Goal: Information Seeking & Learning: Learn about a topic

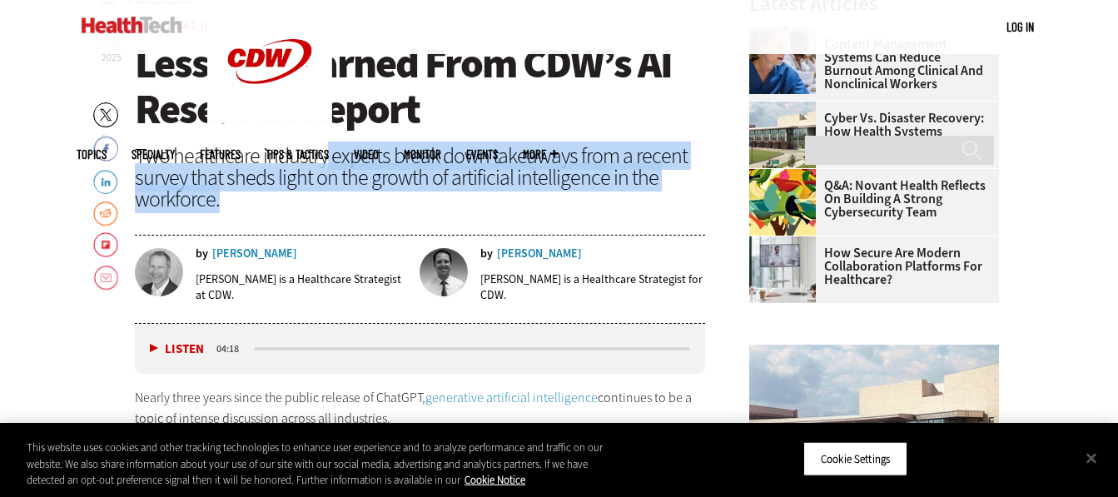
drag, startPoint x: 0, startPoint y: 0, endPoint x: 555, endPoint y: 200, distance: 590.0
click at [555, 200] on div "Two healthcare industry experts break down takeaways from a recent survey that …" at bounding box center [420, 177] width 571 height 65
drag, startPoint x: 555, startPoint y: 200, endPoint x: 441, endPoint y: 203, distance: 114.1
click at [441, 203] on div "Two healthcare industry experts break down takeaways from a recent survey that …" at bounding box center [420, 177] width 571 height 65
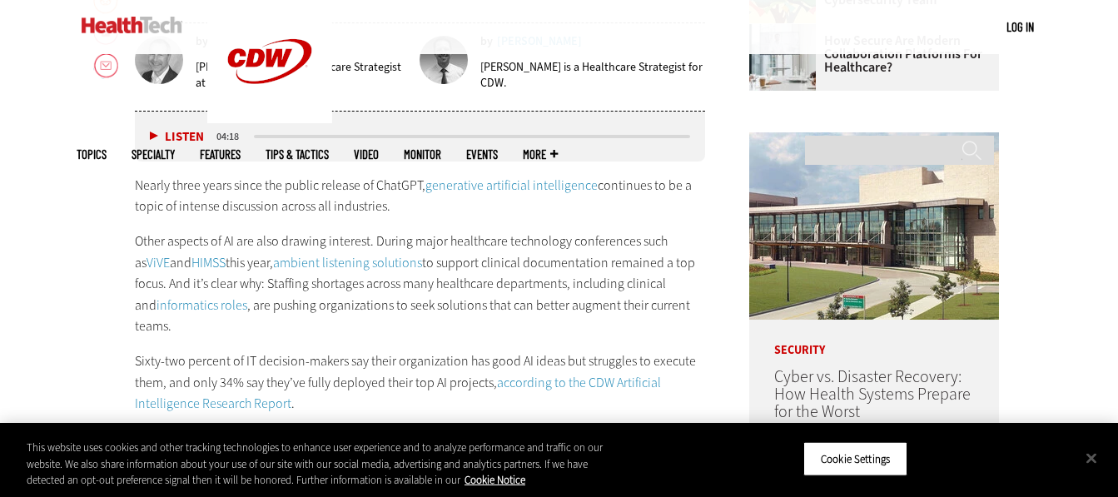
scroll to position [832, 0]
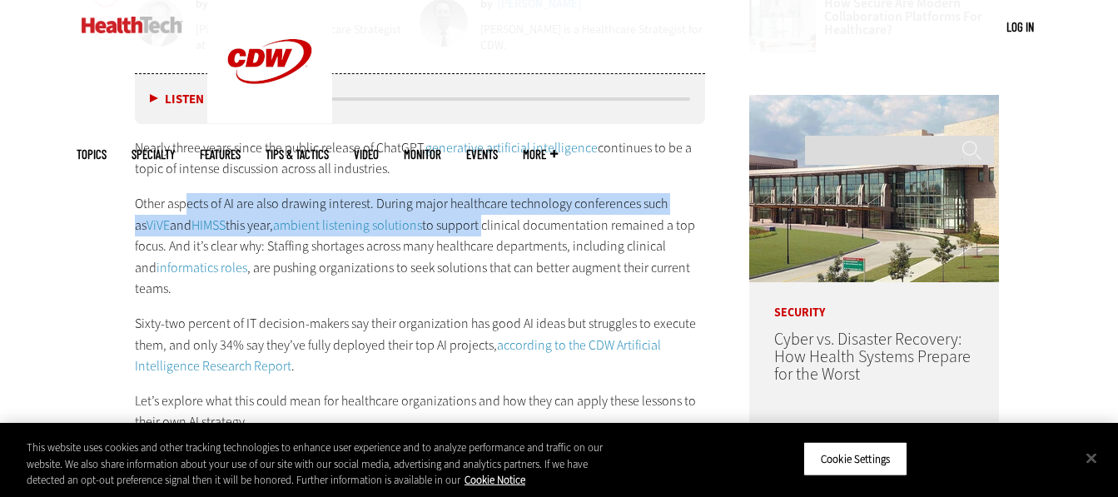
drag, startPoint x: 189, startPoint y: 195, endPoint x: 449, endPoint y: 226, distance: 261.6
click at [449, 226] on p "Other aspects of AI are also drawing interest. During major healthcare technolo…" at bounding box center [420, 246] width 571 height 107
click at [449, 230] on p "Other aspects of AI are also drawing interest. During major healthcare technolo…" at bounding box center [420, 246] width 571 height 107
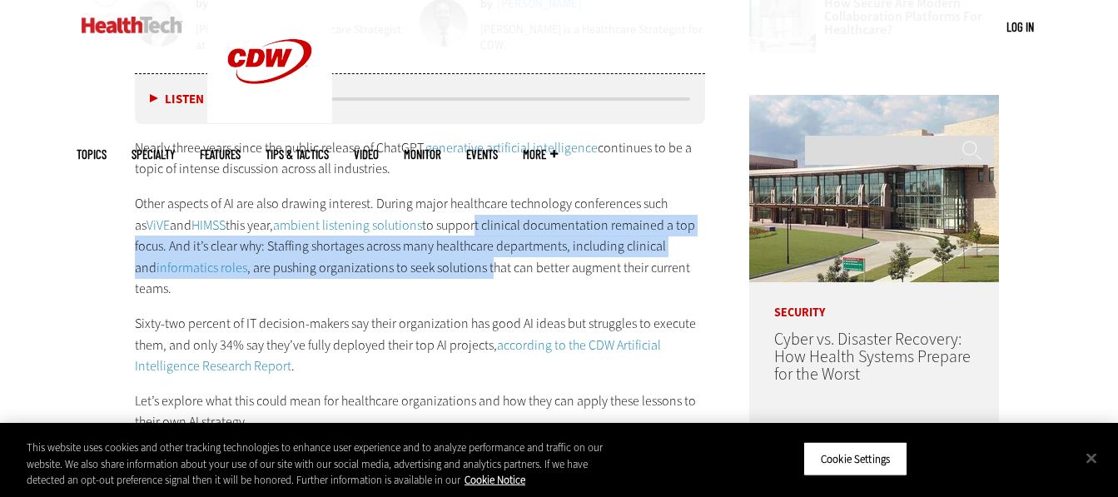
drag, startPoint x: 439, startPoint y: 232, endPoint x: 468, endPoint y: 269, distance: 46.8
click at [468, 269] on p "Other aspects of AI are also drawing interest. During major healthcare technolo…" at bounding box center [420, 246] width 571 height 107
click at [469, 273] on p "Other aspects of AI are also drawing interest. During major healthcare technolo…" at bounding box center [420, 246] width 571 height 107
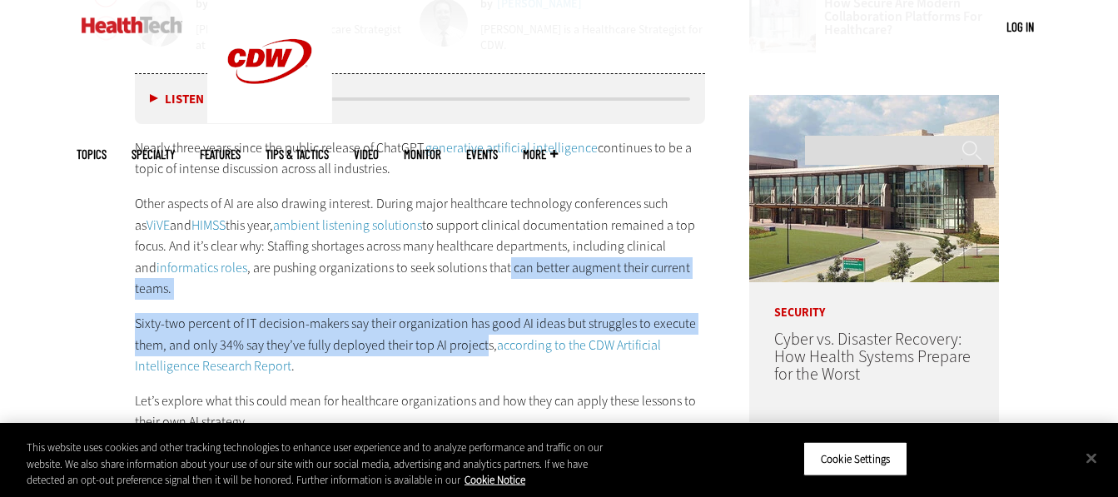
drag, startPoint x: 486, startPoint y: 271, endPoint x: 485, endPoint y: 328, distance: 56.6
click at [485, 328] on div "Nearly three years since the public release of ChatGPT, generative artificial i…" at bounding box center [420, 302] width 571 height 330
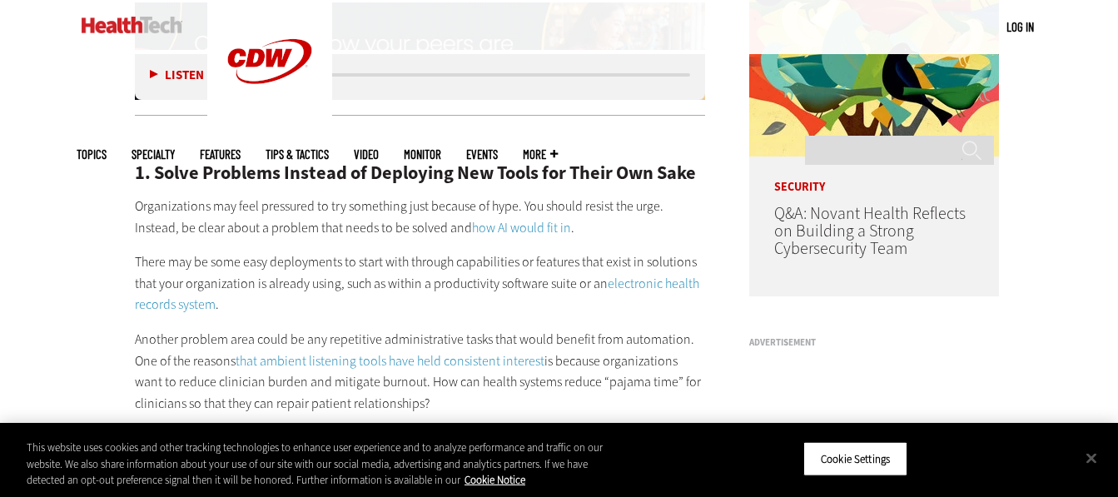
scroll to position [1332, 0]
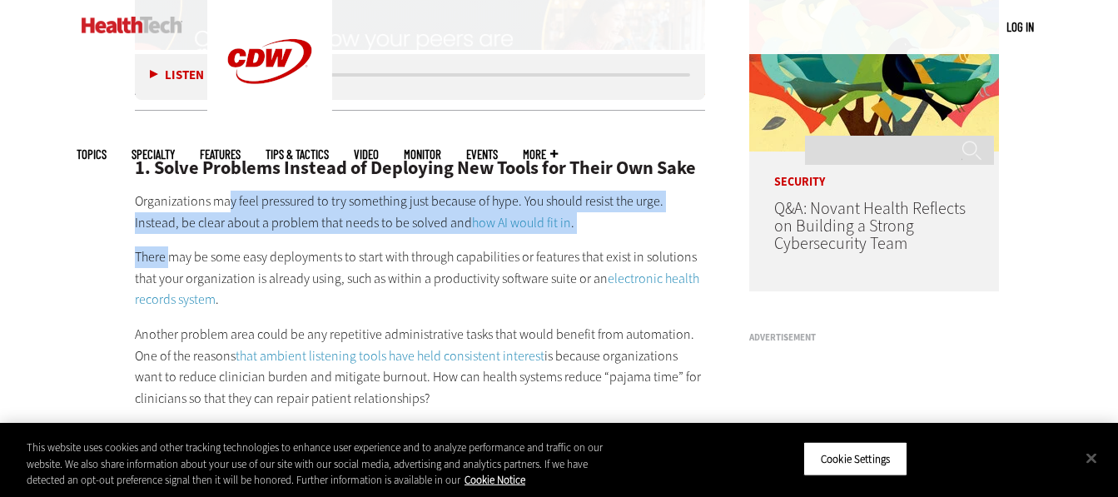
drag, startPoint x: 230, startPoint y: 182, endPoint x: 168, endPoint y: 228, distance: 76.7
click at [172, 246] on p "There may be some easy deployments to start with through capabilities or featur…" at bounding box center [420, 278] width 571 height 64
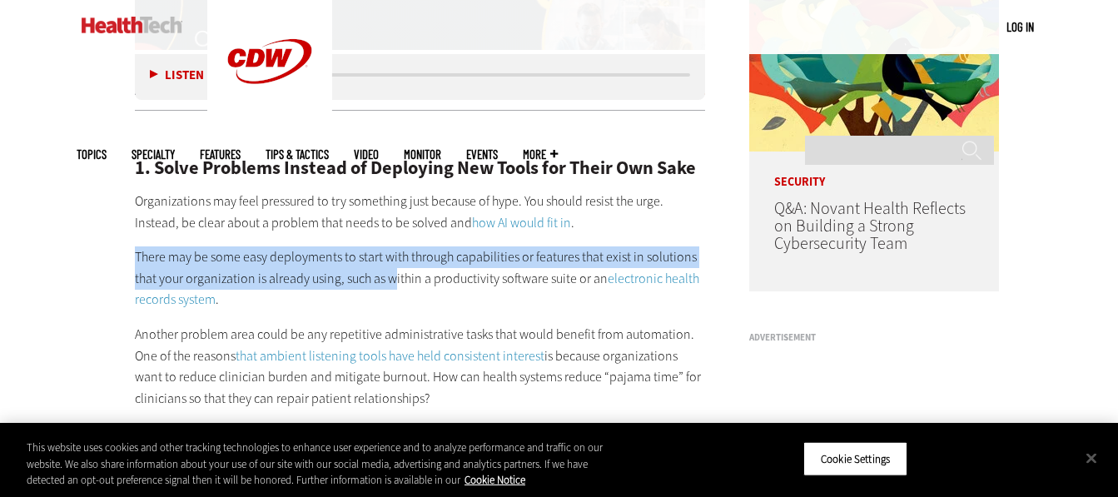
drag, startPoint x: 136, startPoint y: 236, endPoint x: 394, endPoint y: 261, distance: 259.2
click at [394, 261] on p "There may be some easy deployments to start with through capabilities or featur…" at bounding box center [420, 278] width 571 height 64
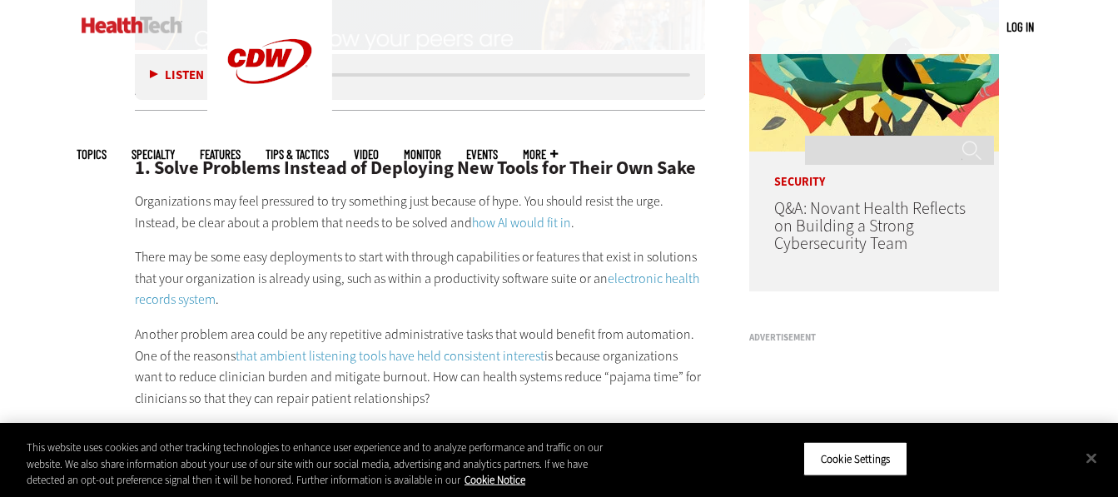
drag, startPoint x: 396, startPoint y: 261, endPoint x: 403, endPoint y: 270, distance: 11.3
click at [403, 270] on p "There may be some easy deployments to start with through capabilities or featur…" at bounding box center [420, 278] width 571 height 64
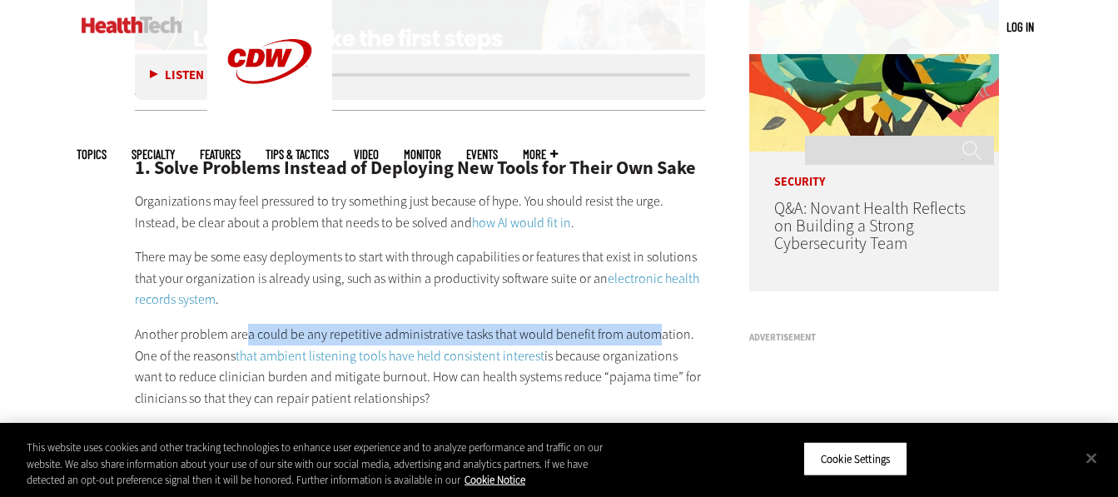
drag, startPoint x: 248, startPoint y: 313, endPoint x: 655, endPoint y: 310, distance: 407.0
click at [655, 324] on p "Another problem area could be any repetitive administrative tasks that would be…" at bounding box center [420, 366] width 571 height 85
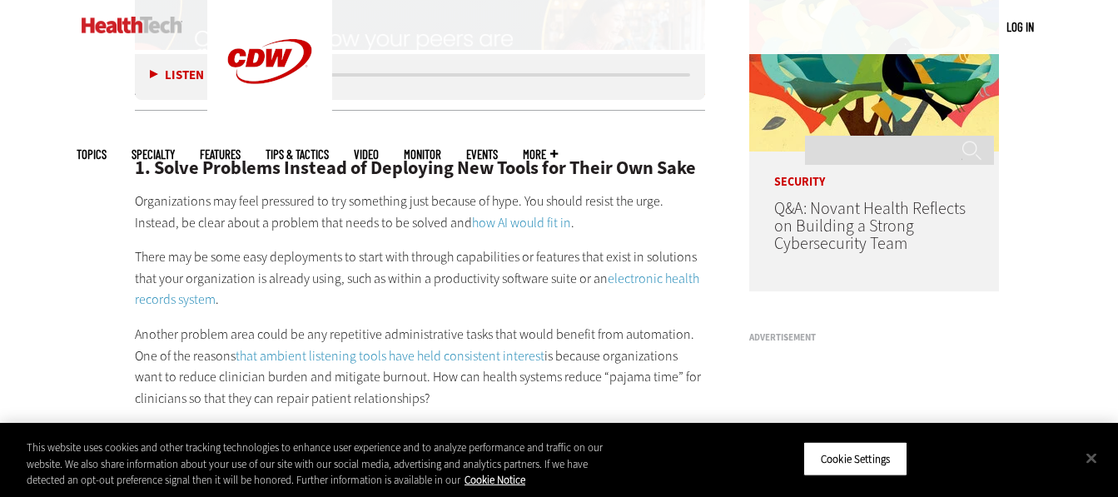
click at [483, 360] on p "Another problem area could be any repetitive administrative tasks that would be…" at bounding box center [420, 366] width 571 height 85
drag, startPoint x: 583, startPoint y: 340, endPoint x: 456, endPoint y: 370, distance: 130.0
click at [456, 370] on p "Another problem area could be any repetitive administrative tasks that would be…" at bounding box center [420, 366] width 571 height 85
drag, startPoint x: 212, startPoint y: 379, endPoint x: 464, endPoint y: 382, distance: 252.2
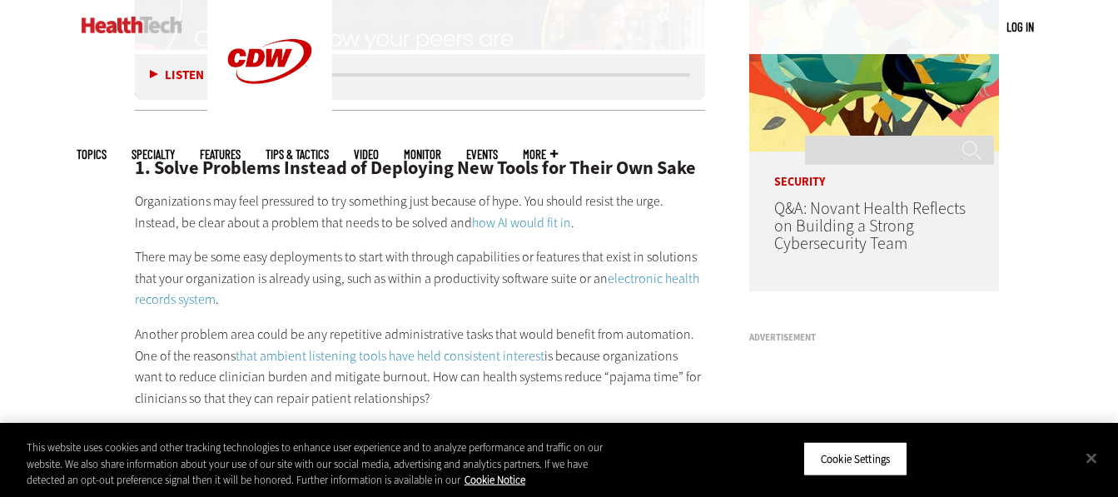
click at [464, 382] on p "Another problem area could be any repetitive administrative tasks that would be…" at bounding box center [420, 366] width 571 height 85
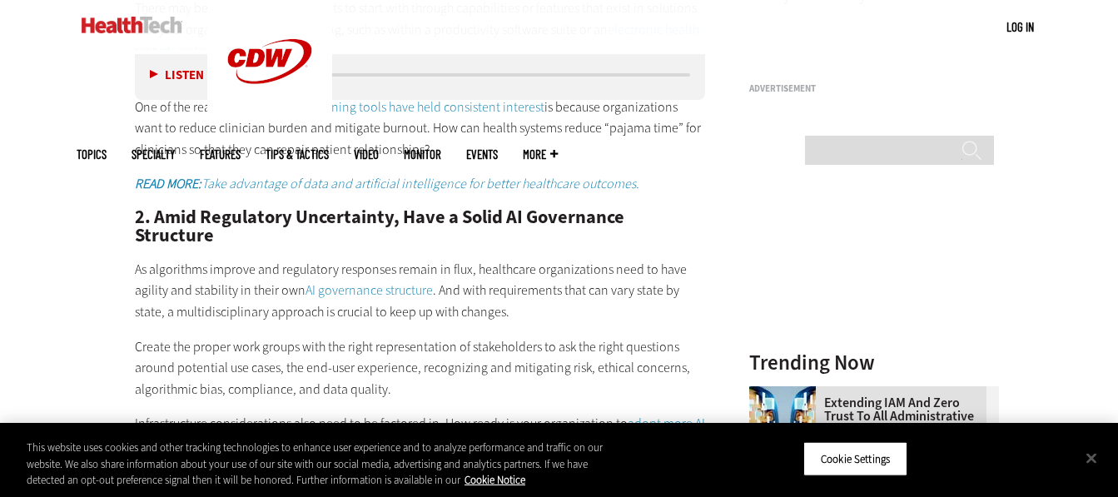
scroll to position [1581, 0]
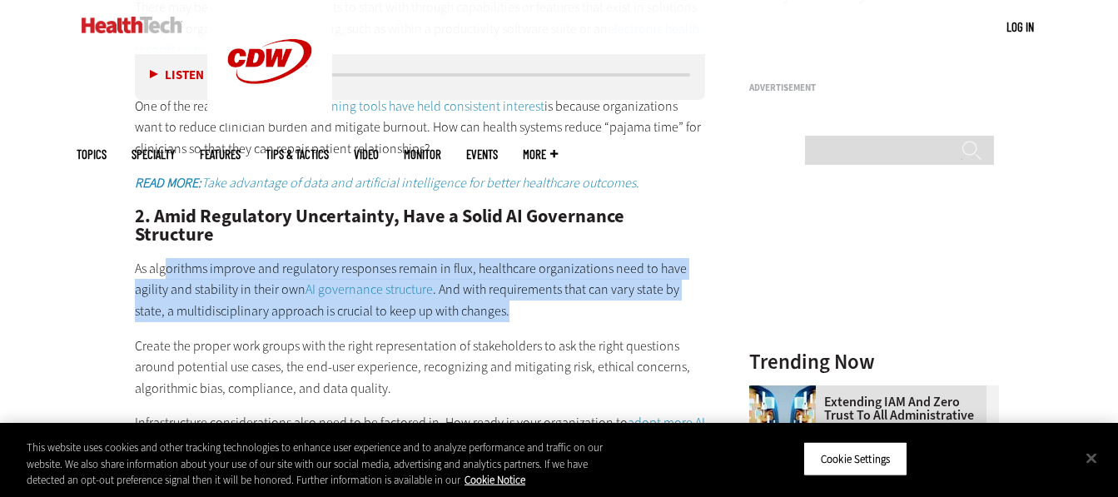
drag, startPoint x: 168, startPoint y: 228, endPoint x: 520, endPoint y: 275, distance: 355.2
click at [520, 275] on p "As algorithms improve and regulatory responses remain in flux, healthcare organ…" at bounding box center [420, 290] width 571 height 64
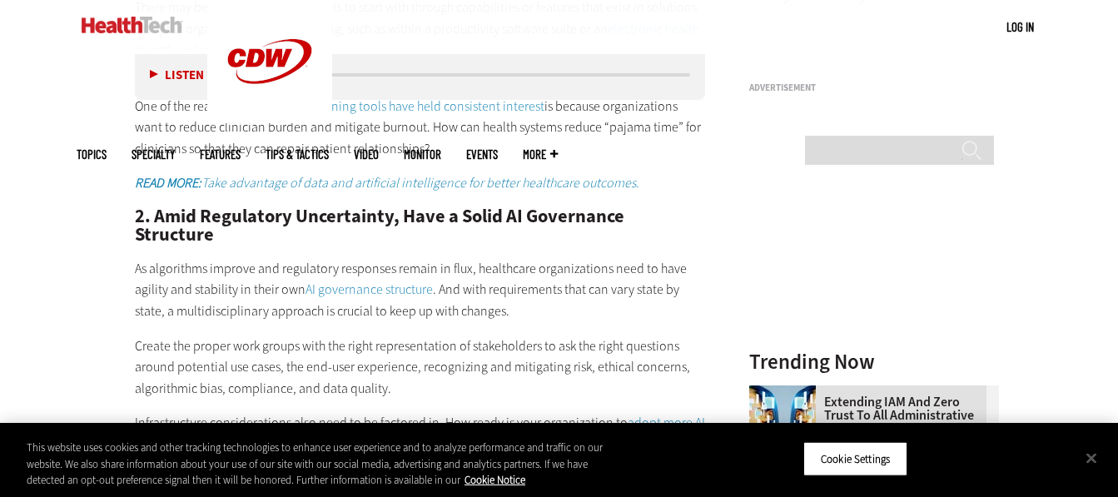
click at [261, 335] on p "Create the proper work groups with the right representation of stakeholders to …" at bounding box center [420, 367] width 571 height 64
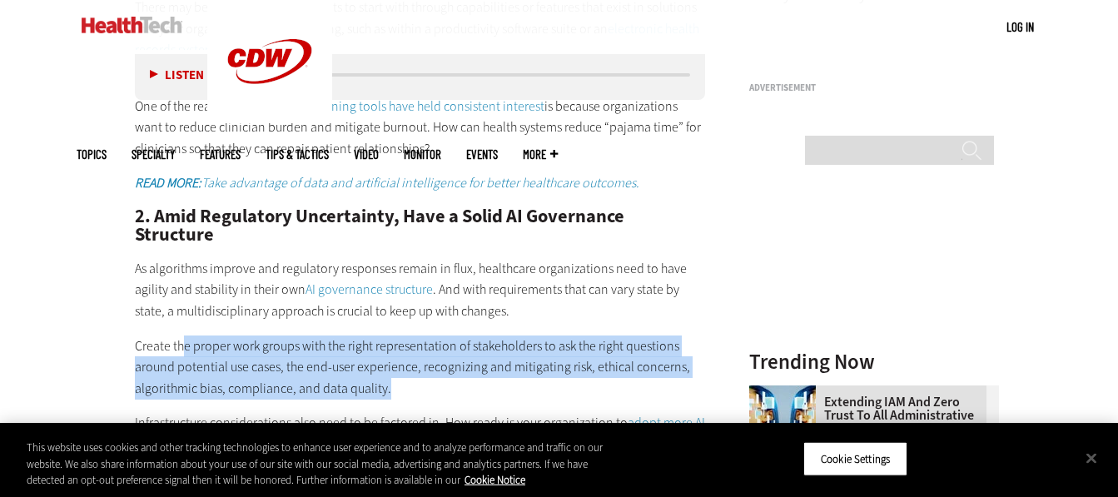
drag, startPoint x: 185, startPoint y: 309, endPoint x: 421, endPoint y: 349, distance: 239.7
click at [421, 349] on p "Create the proper work groups with the right representation of stakeholders to …" at bounding box center [420, 367] width 571 height 64
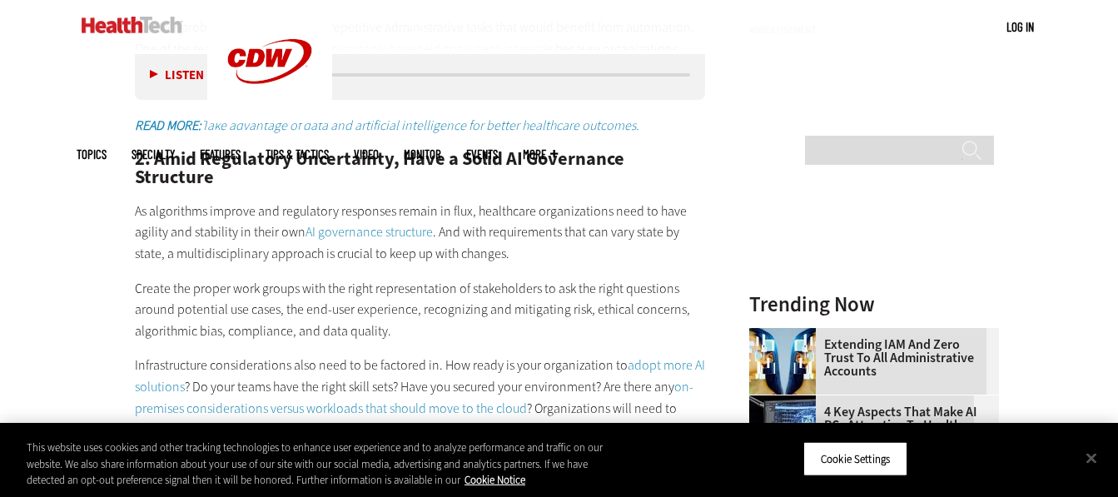
scroll to position [1665, 0]
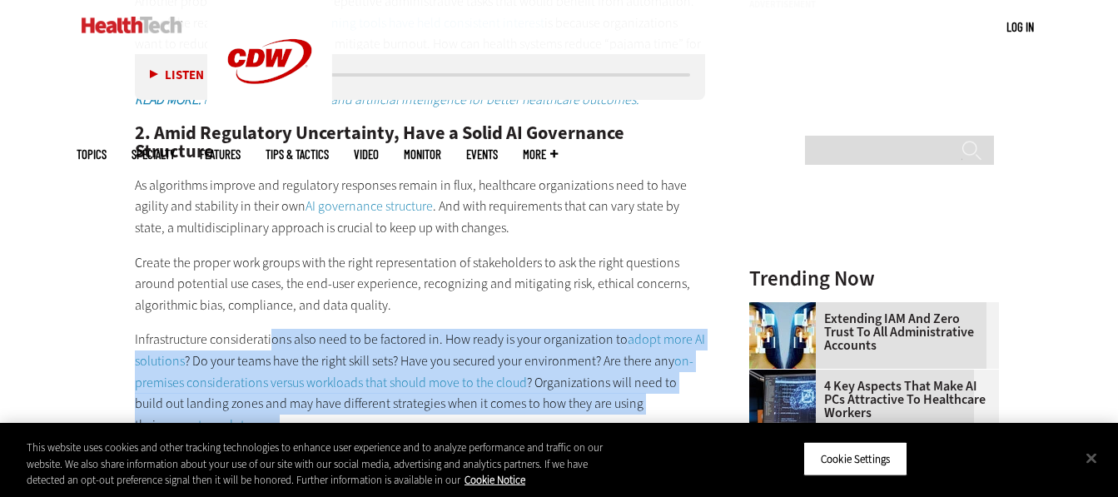
drag, startPoint x: 271, startPoint y: 292, endPoint x: 523, endPoint y: 376, distance: 265.0
click at [523, 376] on p "Infrastructure considerations also need to be factored in. How ready is your or…" at bounding box center [420, 382] width 571 height 107
drag, startPoint x: 523, startPoint y: 376, endPoint x: 462, endPoint y: 380, distance: 60.8
click at [462, 380] on p "Infrastructure considerations also need to be factored in. How ready is your or…" at bounding box center [420, 382] width 571 height 107
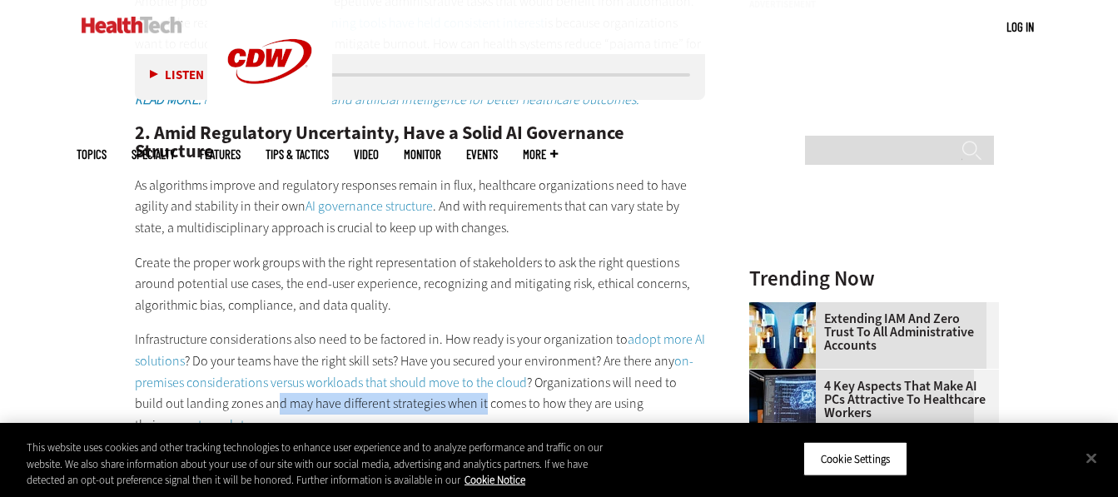
drag, startPoint x: 250, startPoint y: 363, endPoint x: 451, endPoint y: 368, distance: 201.5
click at [451, 368] on p "Infrastructure considerations also need to be factored in. How ready is your or…" at bounding box center [420, 382] width 571 height 107
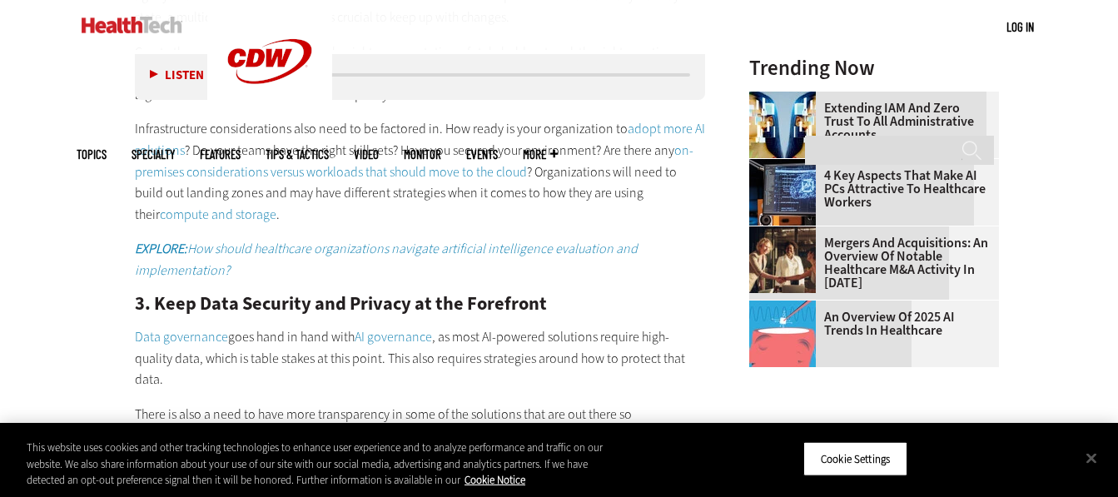
scroll to position [1997, 0]
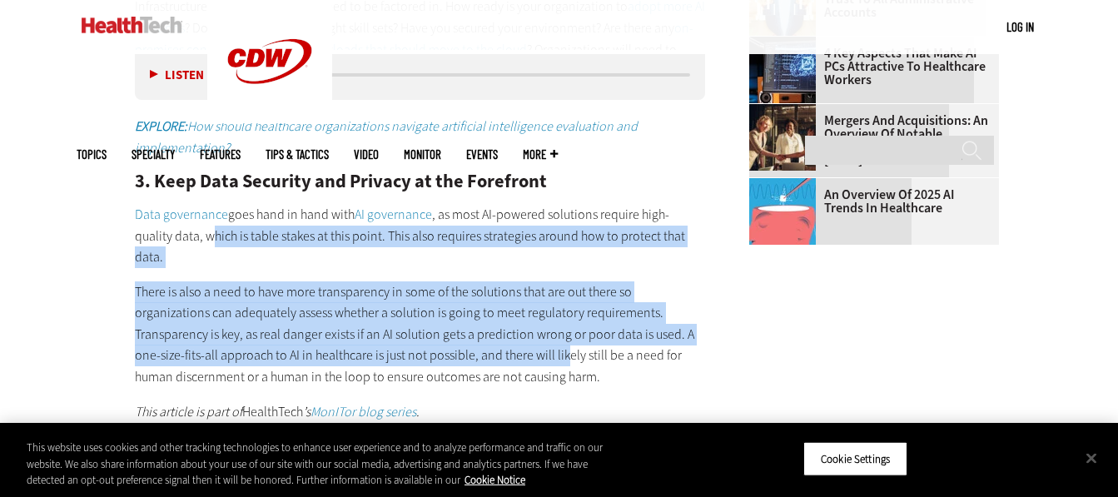
drag, startPoint x: 175, startPoint y: 197, endPoint x: 426, endPoint y: 300, distance: 271.4
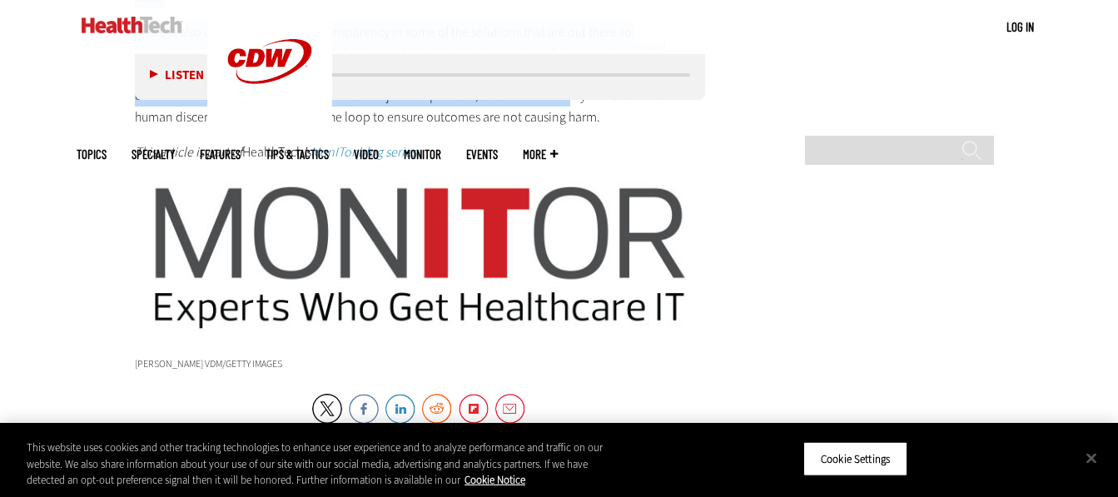
scroll to position [2497, 0]
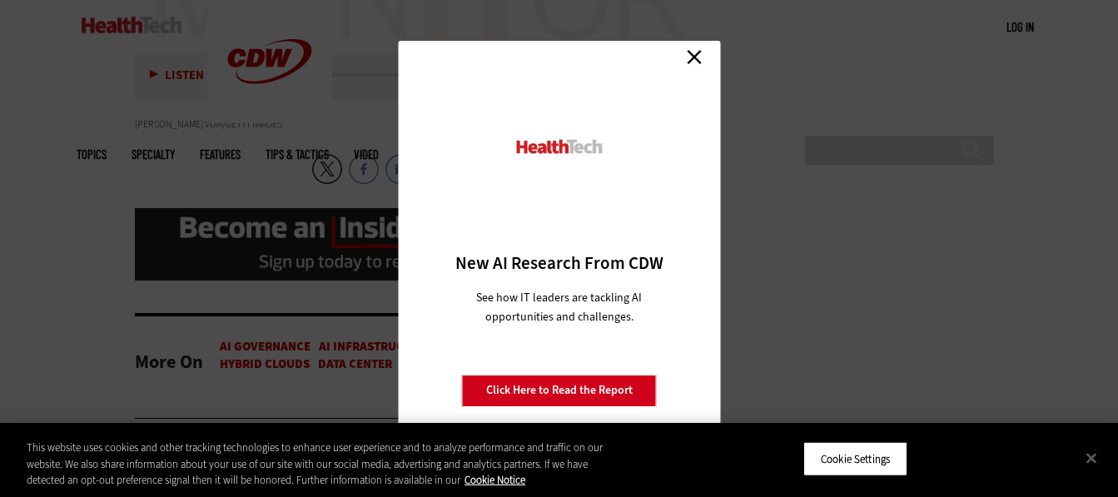
click at [696, 58] on link "Close" at bounding box center [694, 57] width 25 height 25
